Goal: Information Seeking & Learning: Learn about a topic

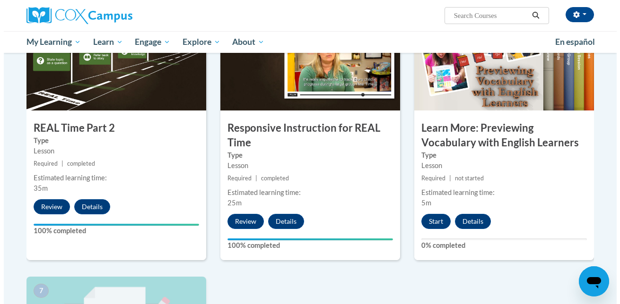
scroll to position [473, 0]
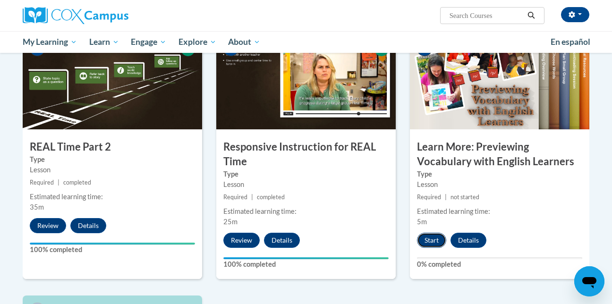
click at [431, 244] on button "Start" at bounding box center [431, 240] width 29 height 15
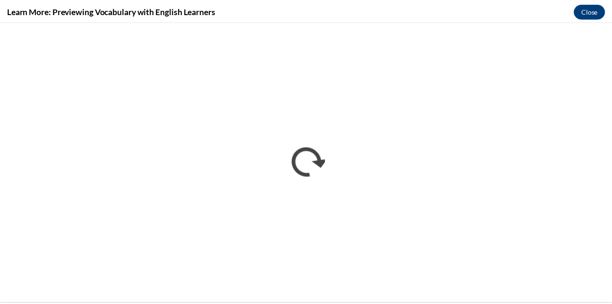
scroll to position [0, 0]
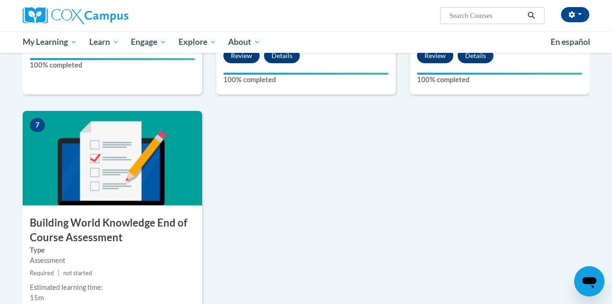
scroll to position [763, 0]
